Goal: Task Accomplishment & Management: Complete application form

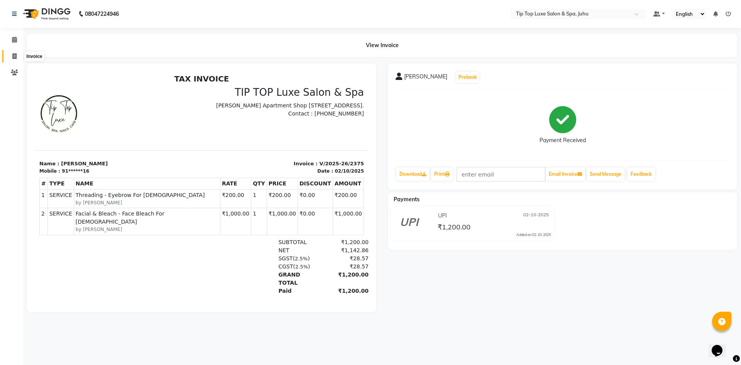
click at [14, 53] on span at bounding box center [15, 56] width 14 height 9
select select "8298"
select select "service"
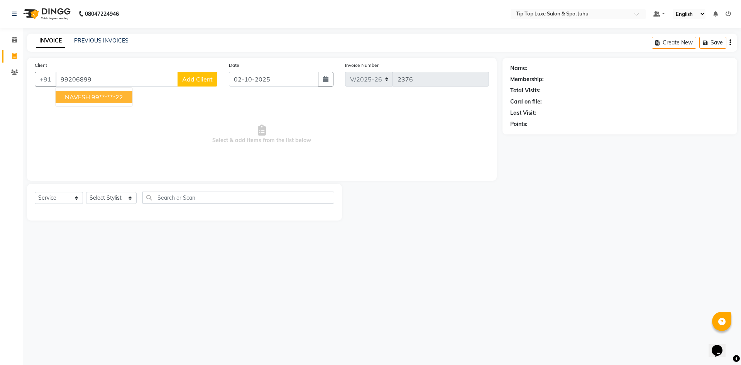
click at [82, 97] on span "NAVESH" at bounding box center [77, 97] width 25 height 8
type input "99******22"
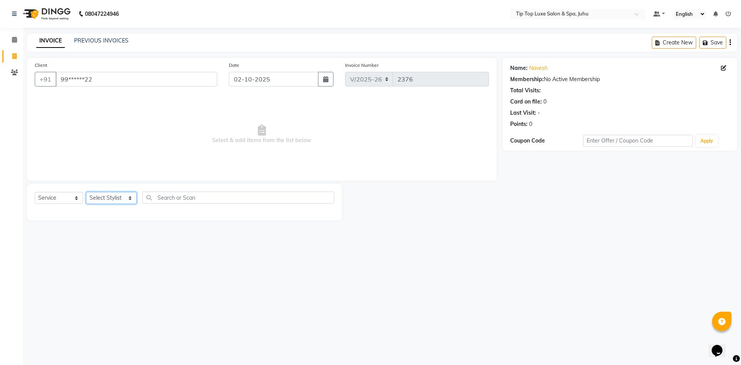
click at [122, 199] on select "Select Stylist [PERSON_NAME] admin [PERSON_NAME] creado ANAO [PERSON_NAME] Jyot…" at bounding box center [111, 198] width 51 height 12
select select "82311"
click at [86, 192] on select "Select Stylist [PERSON_NAME] admin [PERSON_NAME] creado ANAO [PERSON_NAME] Jyot…" at bounding box center [111, 198] width 51 height 12
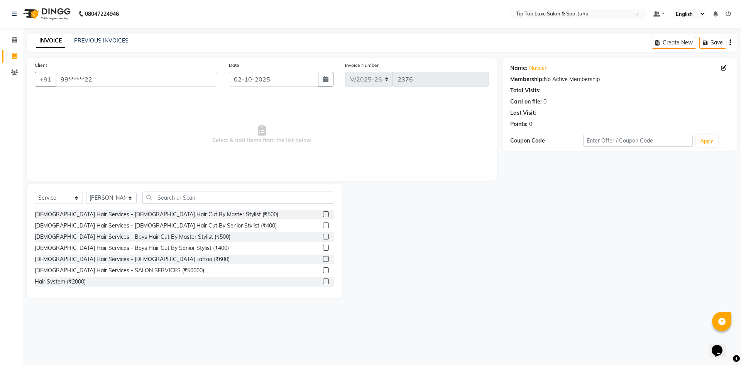
click at [323, 226] on label at bounding box center [326, 225] width 6 height 6
click at [323, 226] on input "checkbox" at bounding box center [325, 225] width 5 height 5
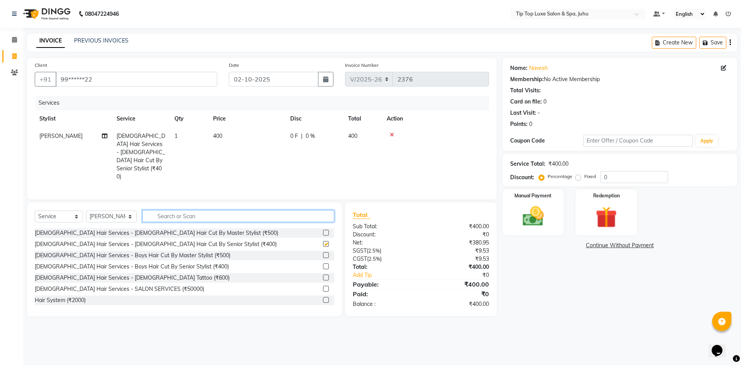
click at [283, 210] on input "text" at bounding box center [238, 216] width 192 height 12
checkbox input "false"
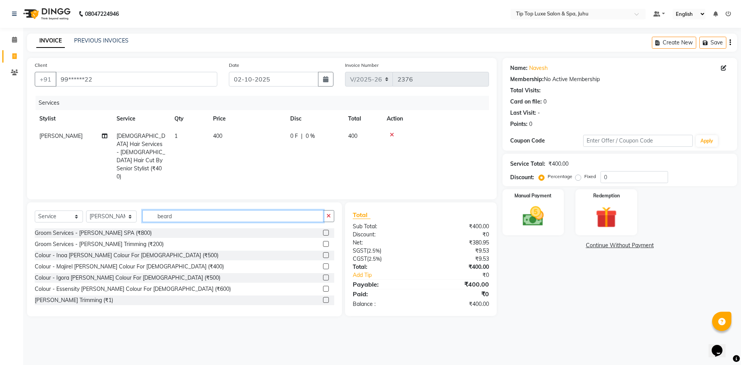
type input "beard"
click at [323, 241] on label at bounding box center [326, 244] width 6 height 6
click at [323, 242] on input "checkbox" at bounding box center [325, 244] width 5 height 5
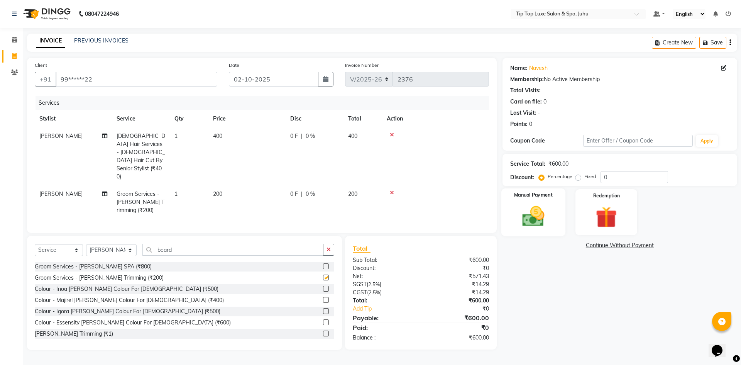
checkbox input "false"
click at [533, 223] on img at bounding box center [533, 215] width 36 height 25
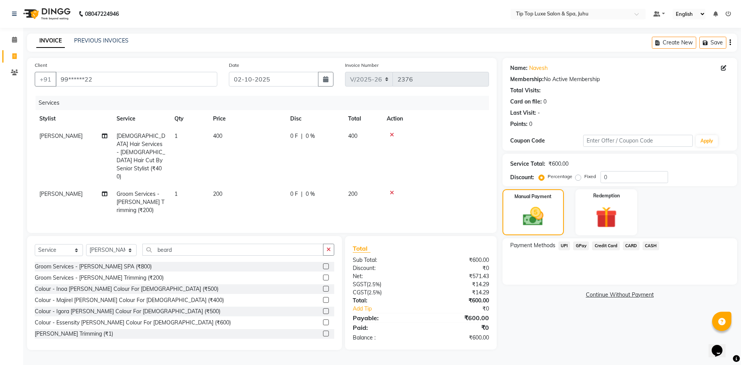
click at [564, 247] on span "UPI" at bounding box center [565, 245] width 12 height 9
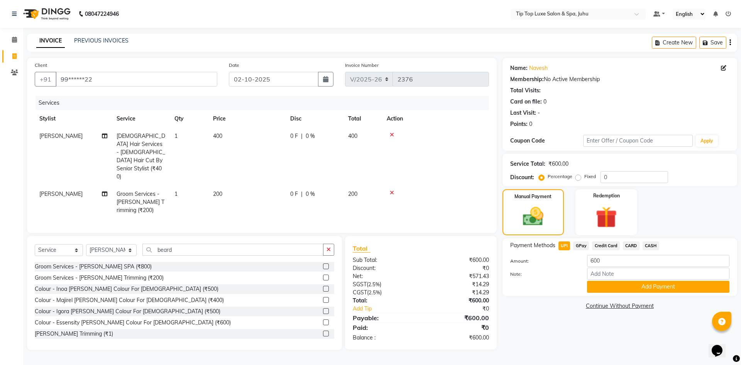
click at [626, 248] on span "CARD" at bounding box center [631, 245] width 17 height 9
click at [634, 284] on button "Add Payment" at bounding box center [658, 287] width 142 height 12
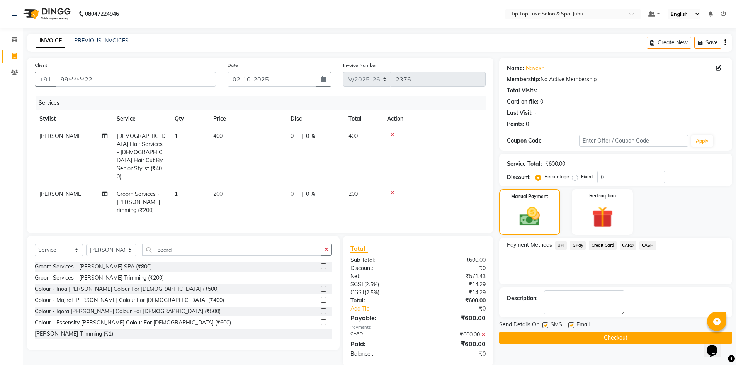
click at [600, 337] on button "Checkout" at bounding box center [615, 338] width 233 height 12
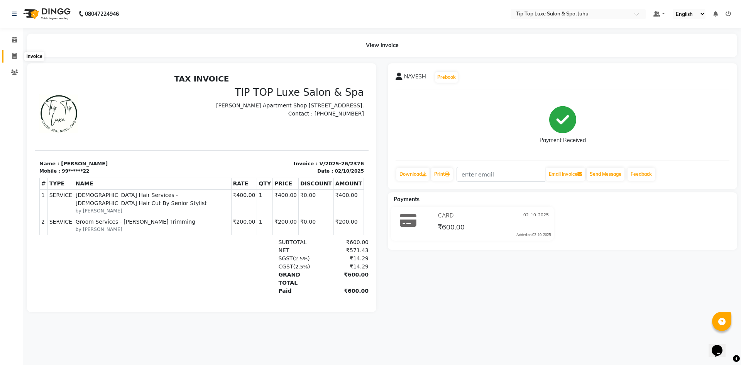
click at [19, 54] on span at bounding box center [15, 56] width 14 height 9
select select "8298"
select select "service"
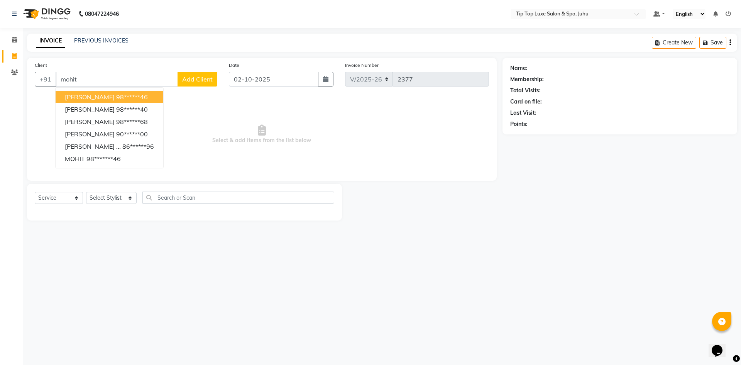
click at [124, 96] on ngb-highlight "98******46" at bounding box center [132, 97] width 32 height 8
type input "98******46"
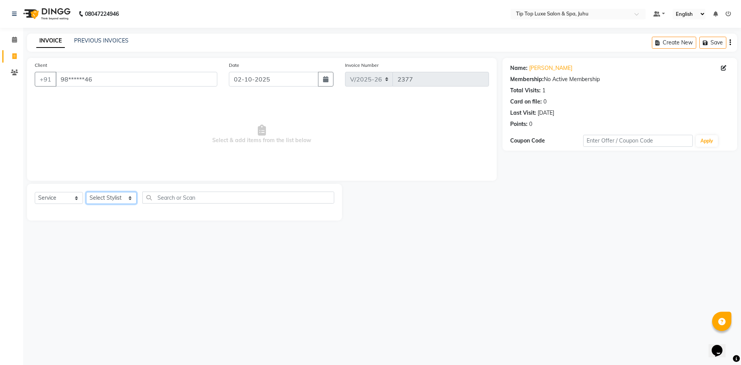
click at [129, 200] on select "Select Stylist [PERSON_NAME] admin [PERSON_NAME] creado ANAO [PERSON_NAME] Jyot…" at bounding box center [111, 198] width 51 height 12
click at [86, 192] on select "Select Stylist [PERSON_NAME] admin [PERSON_NAME] creado ANAO [PERSON_NAME] Jyot…" at bounding box center [111, 198] width 51 height 12
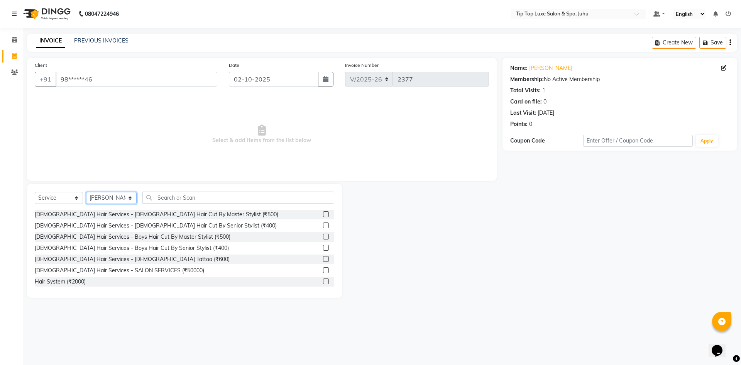
click at [115, 195] on select "Select Stylist [PERSON_NAME] admin [PERSON_NAME] creado ANAO [PERSON_NAME] Jyot…" at bounding box center [111, 198] width 51 height 12
select select "82313"
click at [86, 192] on select "Select Stylist [PERSON_NAME] admin [PERSON_NAME] creado ANAO [PERSON_NAME] Jyot…" at bounding box center [111, 198] width 51 height 12
click at [165, 199] on input "text" at bounding box center [238, 198] width 192 height 12
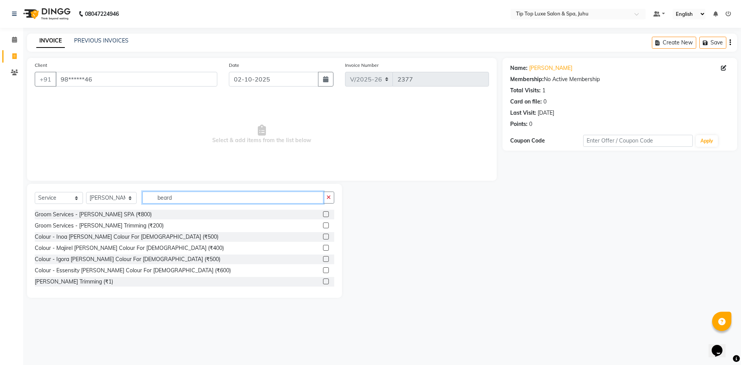
type input "beard"
click at [323, 225] on label at bounding box center [326, 225] width 6 height 6
click at [323, 225] on input "checkbox" at bounding box center [325, 225] width 5 height 5
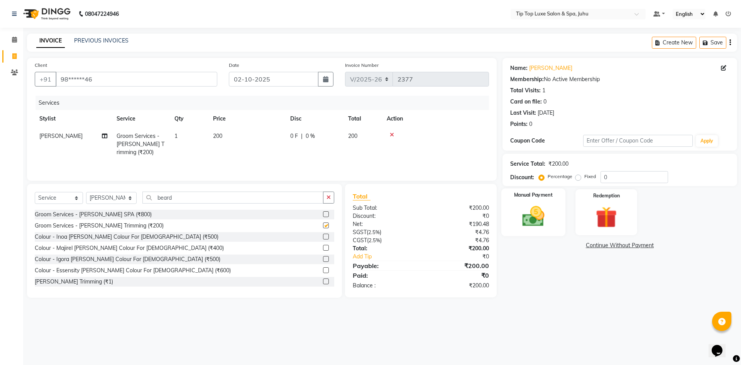
checkbox input "false"
click at [538, 229] on img at bounding box center [533, 215] width 36 height 25
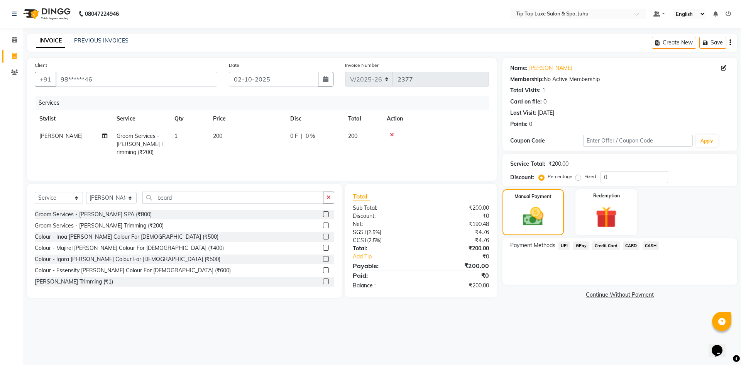
click at [563, 249] on span "UPI" at bounding box center [565, 245] width 12 height 9
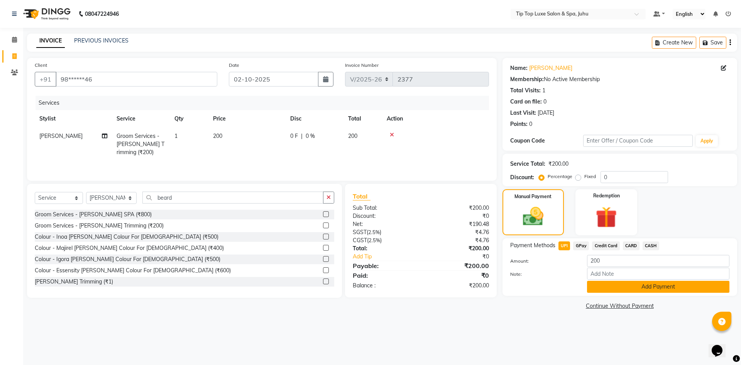
click at [605, 281] on button "Add Payment" at bounding box center [658, 287] width 142 height 12
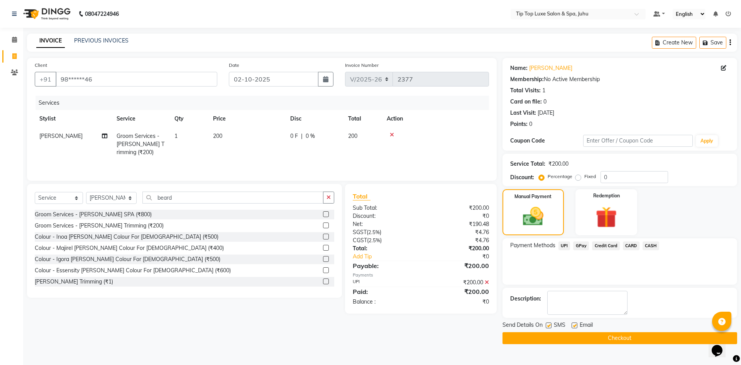
click at [607, 339] on button "Checkout" at bounding box center [620, 338] width 235 height 12
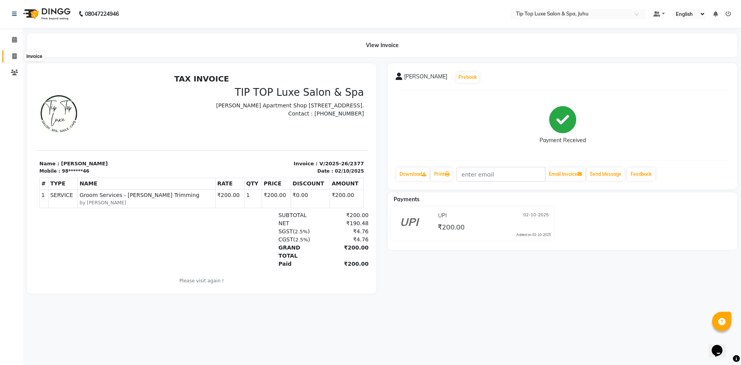
click at [20, 55] on span at bounding box center [15, 56] width 14 height 9
select select "8298"
select select "service"
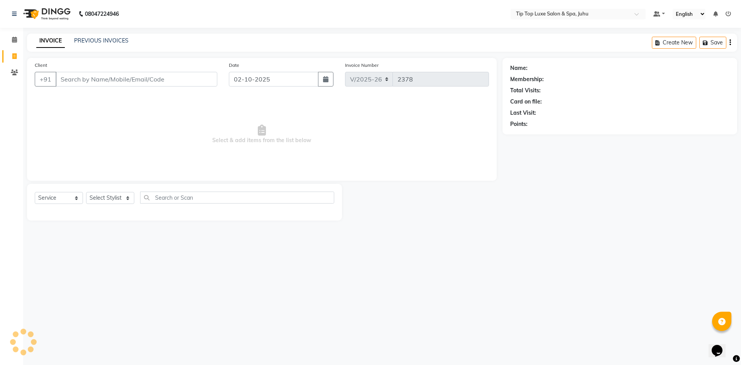
click at [19, 54] on span at bounding box center [15, 56] width 14 height 9
select select "8298"
select select "service"
click at [13, 39] on icon at bounding box center [14, 40] width 5 height 6
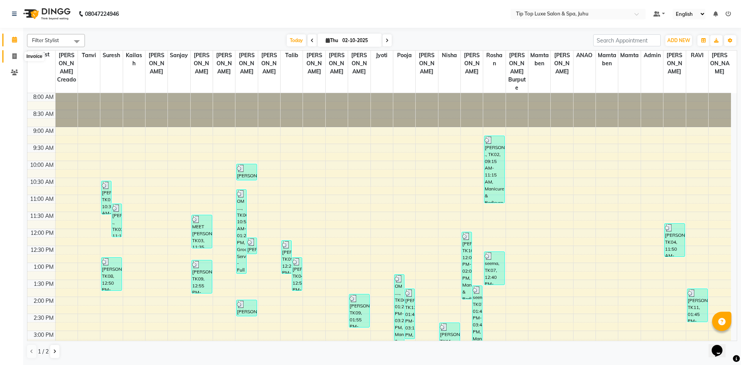
click at [14, 55] on icon at bounding box center [14, 56] width 4 height 6
select select "8298"
select select "service"
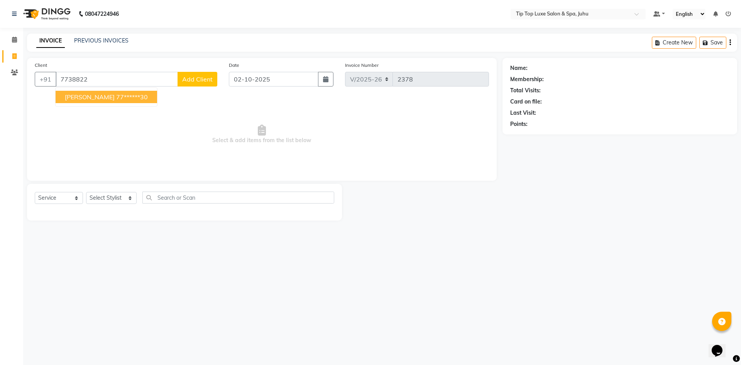
click at [118, 98] on ngb-highlight "77******30" at bounding box center [132, 97] width 32 height 8
type input "77******30"
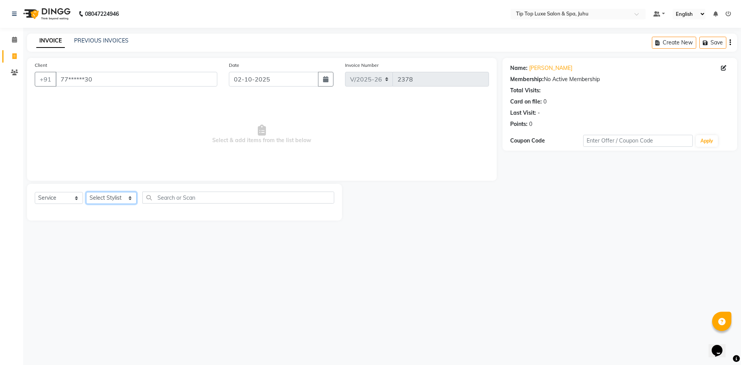
click at [121, 194] on select "Select Stylist [PERSON_NAME] admin [PERSON_NAME] creado ANAO [PERSON_NAME] Jyot…" at bounding box center [111, 198] width 51 height 12
select select "82321"
click at [86, 192] on select "Select Stylist [PERSON_NAME] admin [PERSON_NAME] creado ANAO [PERSON_NAME] Jyot…" at bounding box center [111, 198] width 51 height 12
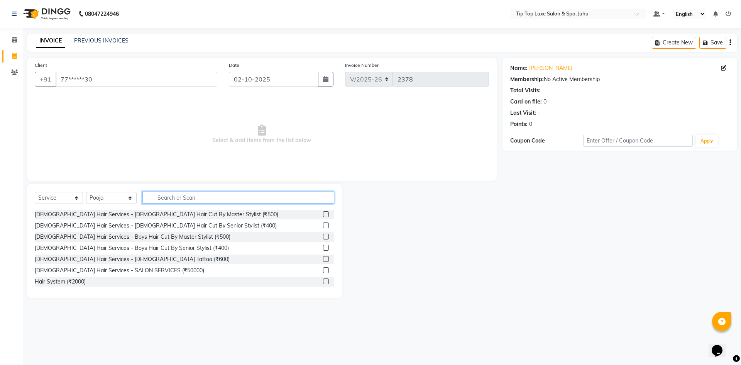
click at [189, 198] on input "text" at bounding box center [238, 198] width 192 height 12
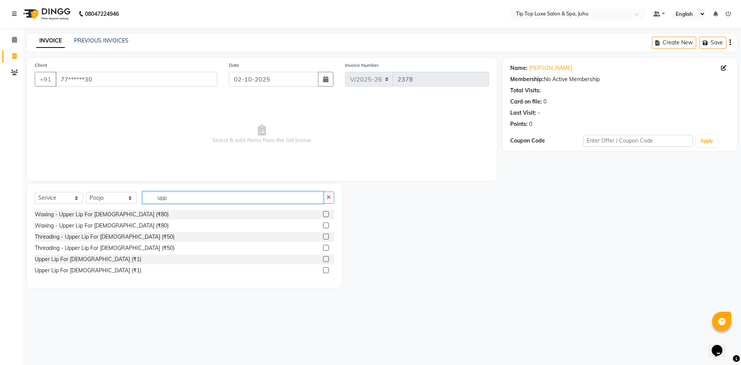
type input "upp"
click at [328, 249] on label at bounding box center [326, 248] width 6 height 6
click at [328, 249] on input "checkbox" at bounding box center [325, 248] width 5 height 5
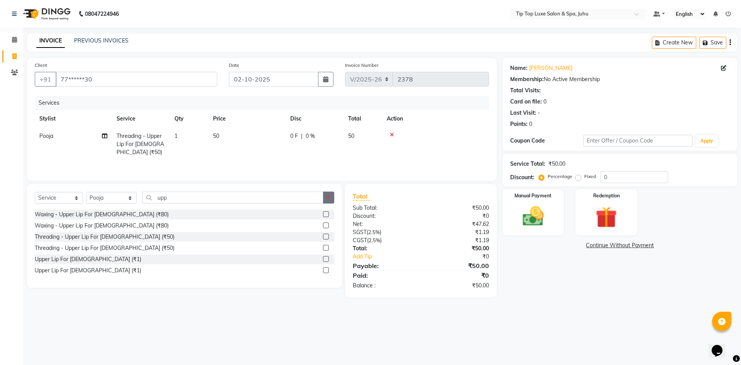
checkbox input "false"
click at [330, 198] on icon "button" at bounding box center [329, 197] width 4 height 5
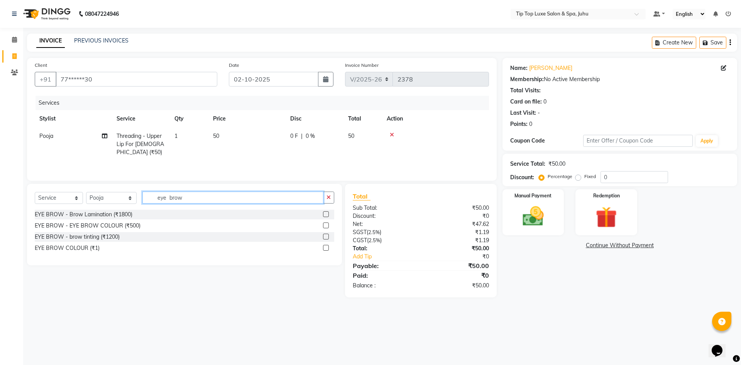
drag, startPoint x: 165, startPoint y: 199, endPoint x: 171, endPoint y: 199, distance: 5.8
click at [170, 199] on input "eye brow" at bounding box center [232, 198] width 181 height 12
click at [200, 196] on input "eye brow" at bounding box center [232, 198] width 181 height 12
click at [167, 198] on input "eye brow" at bounding box center [232, 198] width 181 height 12
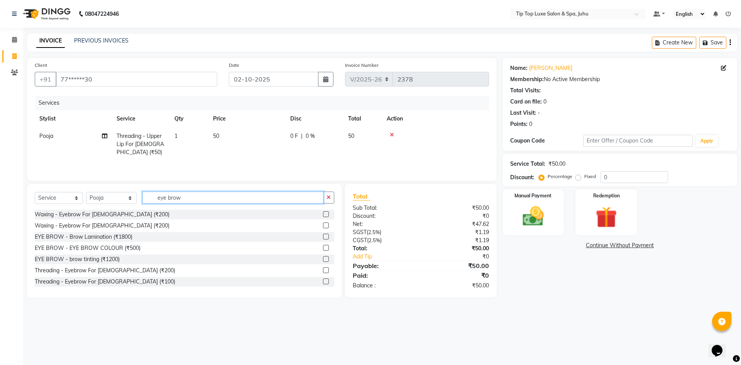
type input "eye brow"
click at [323, 282] on label at bounding box center [326, 281] width 6 height 6
click at [323, 282] on input "checkbox" at bounding box center [325, 281] width 5 height 5
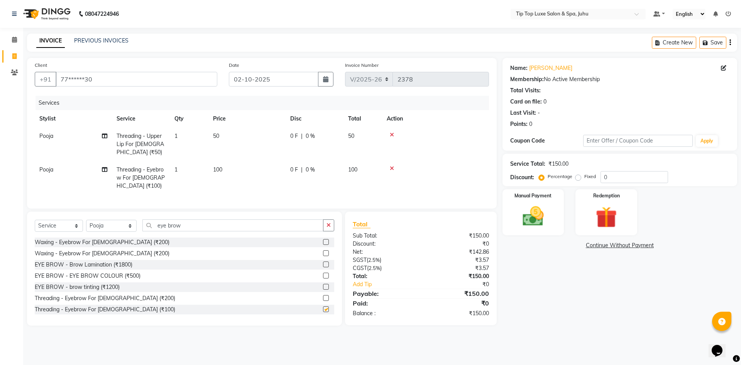
checkbox input "false"
click at [119, 232] on select "Select Stylist [PERSON_NAME] admin [PERSON_NAME] creado ANAO [PERSON_NAME] Jyot…" at bounding box center [111, 226] width 51 height 12
select select "82323"
click at [86, 225] on select "Select Stylist [PERSON_NAME] admin [PERSON_NAME] creado ANAO [PERSON_NAME] Jyot…" at bounding box center [111, 226] width 51 height 12
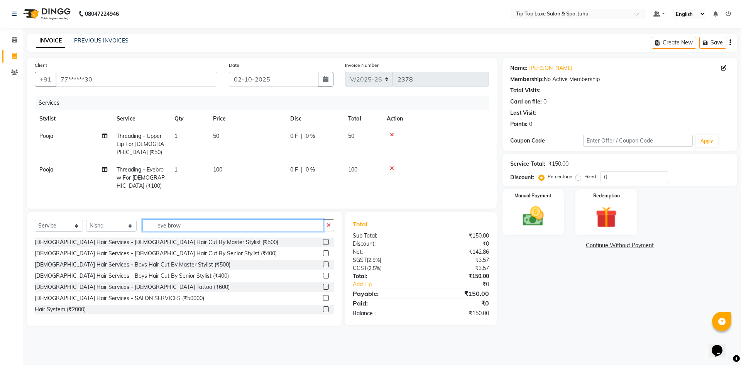
click at [188, 231] on input "eye brow" at bounding box center [232, 225] width 181 height 12
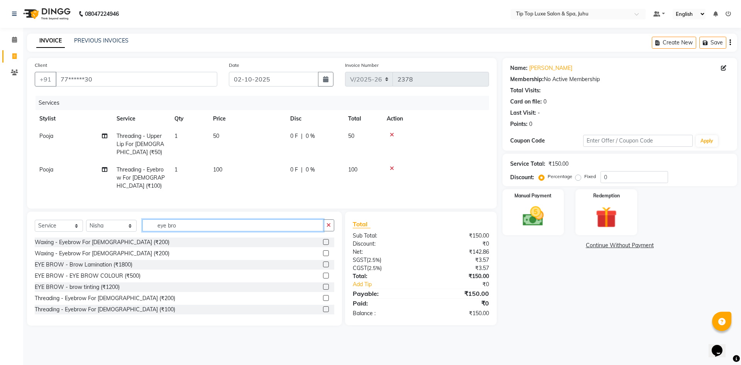
type input "eye bro"
click at [323, 312] on label at bounding box center [326, 309] width 6 height 6
click at [323, 312] on input "checkbox" at bounding box center [325, 309] width 5 height 5
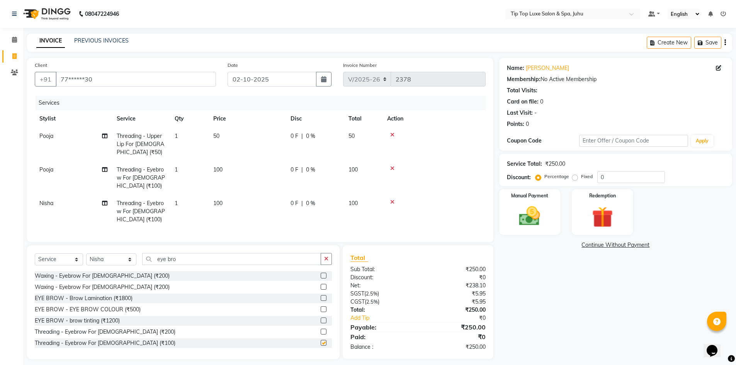
checkbox input "false"
click at [534, 229] on img at bounding box center [530, 215] width 36 height 25
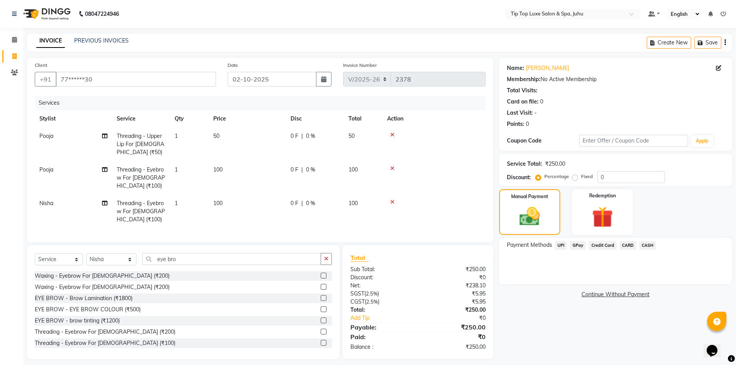
click at [562, 246] on span "UPI" at bounding box center [561, 245] width 12 height 9
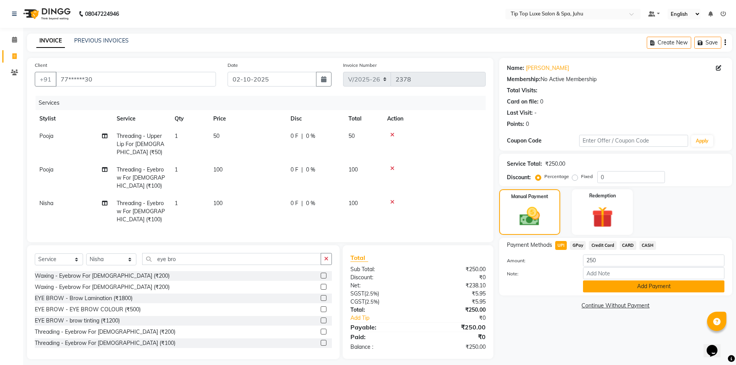
click at [605, 285] on button "Add Payment" at bounding box center [653, 286] width 141 height 12
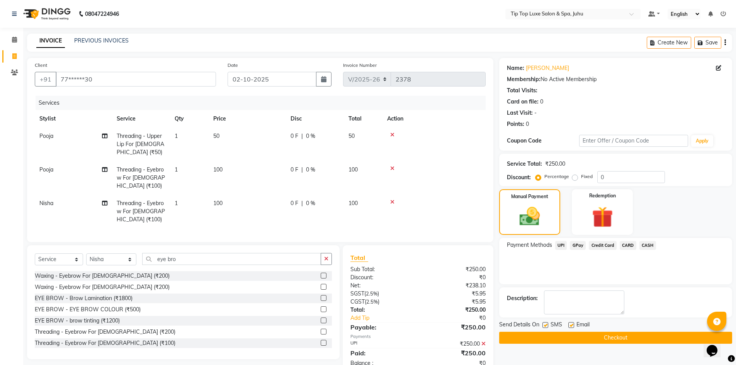
click at [602, 339] on button "Checkout" at bounding box center [615, 338] width 233 height 12
